Goal: Task Accomplishment & Management: Manage account settings

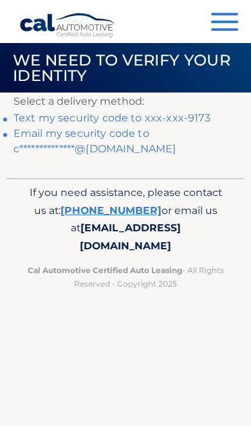
click at [184, 115] on link "Text my security code to xxx-xxx-9173" at bounding box center [112, 118] width 197 height 12
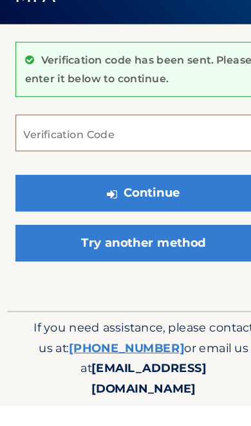
click at [143, 172] on input "Verification Code" at bounding box center [126, 188] width 224 height 32
type input "399845"
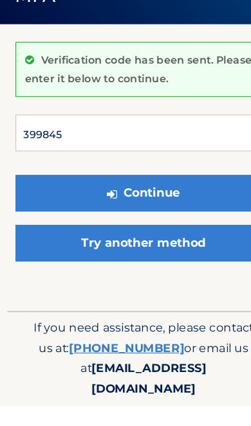
click at [125, 224] on button "Continue" at bounding box center [126, 240] width 224 height 32
click at [165, 224] on button "Continue" at bounding box center [126, 240] width 224 height 32
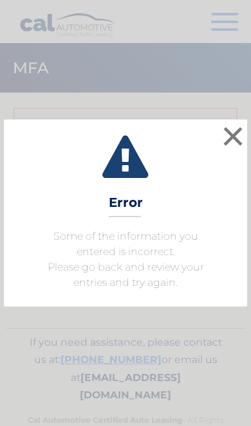
click at [231, 136] on button "×" at bounding box center [233, 136] width 26 height 26
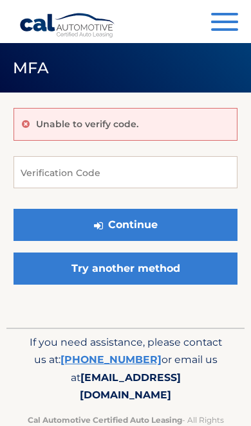
click at [221, 21] on span "button" at bounding box center [224, 22] width 27 height 3
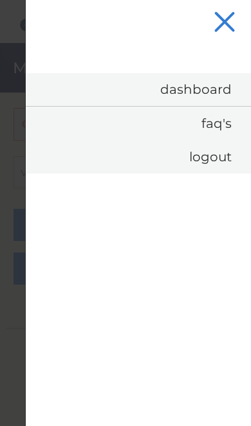
click at [210, 90] on link "Dashboard" at bounding box center [138, 89] width 225 height 33
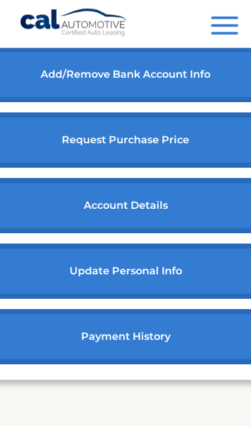
scroll to position [759, 0]
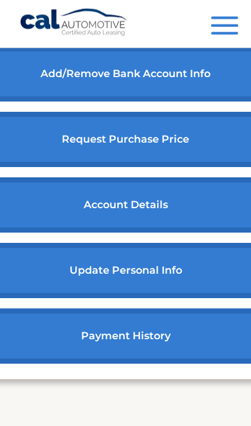
click at [145, 233] on link "account details" at bounding box center [125, 204] width 285 height 55
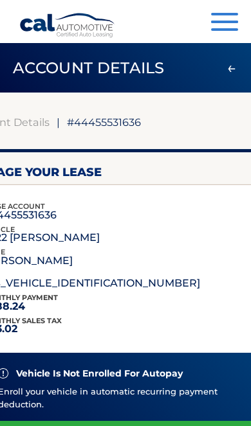
click at [219, 29] on span "button" at bounding box center [224, 29] width 27 height 3
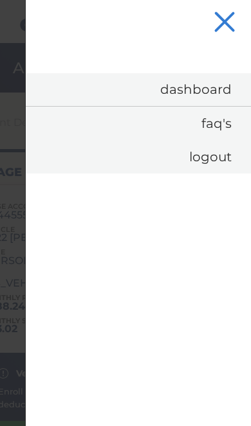
click at [216, 96] on link "Dashboard" at bounding box center [138, 89] width 225 height 33
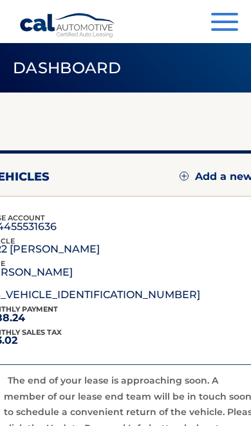
click at [220, 15] on span "button" at bounding box center [224, 14] width 27 height 3
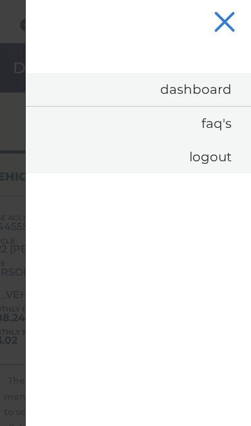
click at [208, 86] on link "Dashboard" at bounding box center [138, 89] width 225 height 33
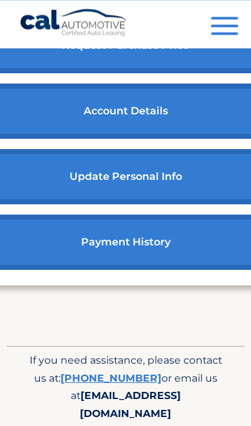
scroll to position [852, 0]
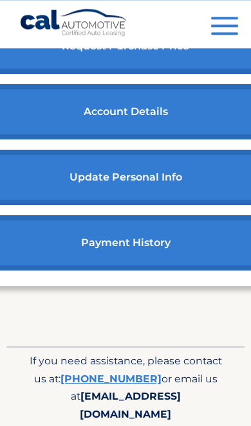
click at [177, 140] on link "account details" at bounding box center [125, 111] width 285 height 55
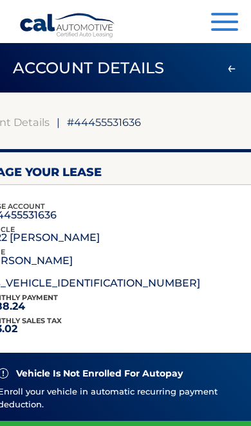
click at [57, 212] on p "#44455531636" at bounding box center [20, 215] width 74 height 6
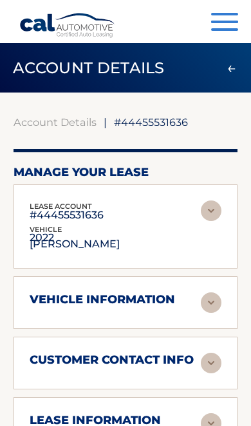
click at [219, 212] on img at bounding box center [211, 211] width 21 height 21
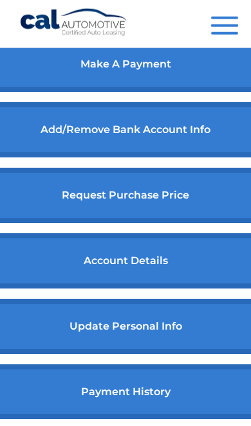
scroll to position [550, 0]
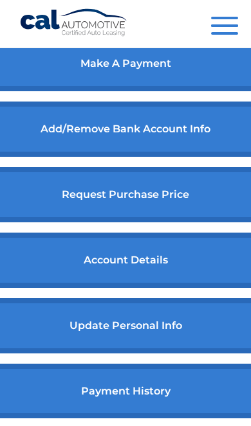
click at [154, 416] on link "payment history" at bounding box center [125, 391] width 285 height 55
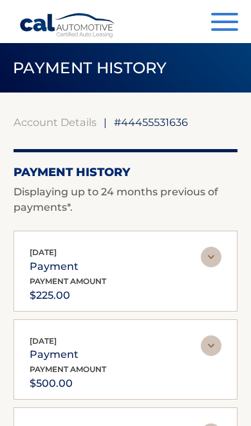
click at [221, 28] on button "Menu" at bounding box center [224, 23] width 27 height 21
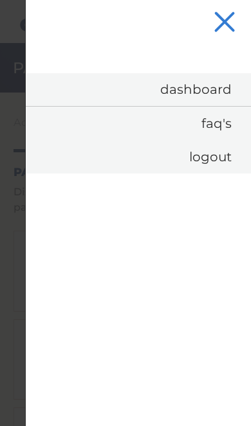
click at [217, 90] on link "Dashboard" at bounding box center [138, 89] width 225 height 33
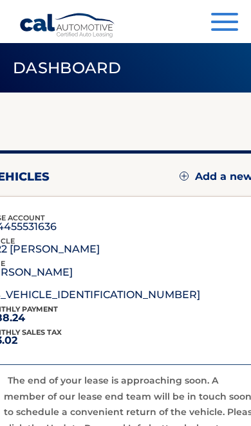
click at [214, 26] on button "Menu" at bounding box center [224, 23] width 27 height 21
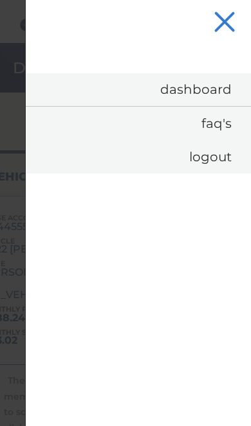
click at [215, 127] on link "FAQ's" at bounding box center [138, 123] width 225 height 33
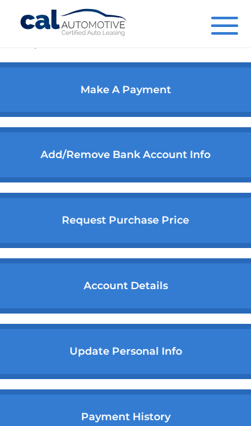
scroll to position [646, 0]
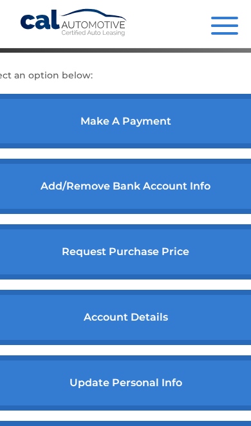
click at [158, 149] on link "make a payment" at bounding box center [125, 121] width 285 height 55
click at [151, 149] on link "make a payment" at bounding box center [125, 121] width 285 height 55
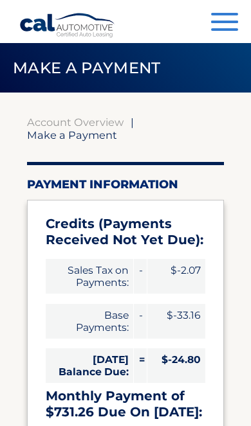
click at [217, 31] on span "button" at bounding box center [224, 29] width 27 height 3
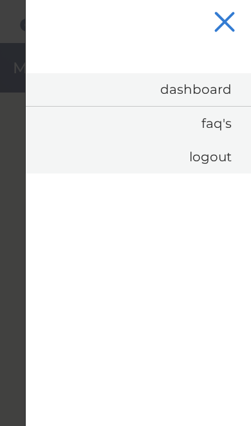
click at [215, 156] on link "Logout" at bounding box center [138, 156] width 225 height 33
